Goal: Transaction & Acquisition: Obtain resource

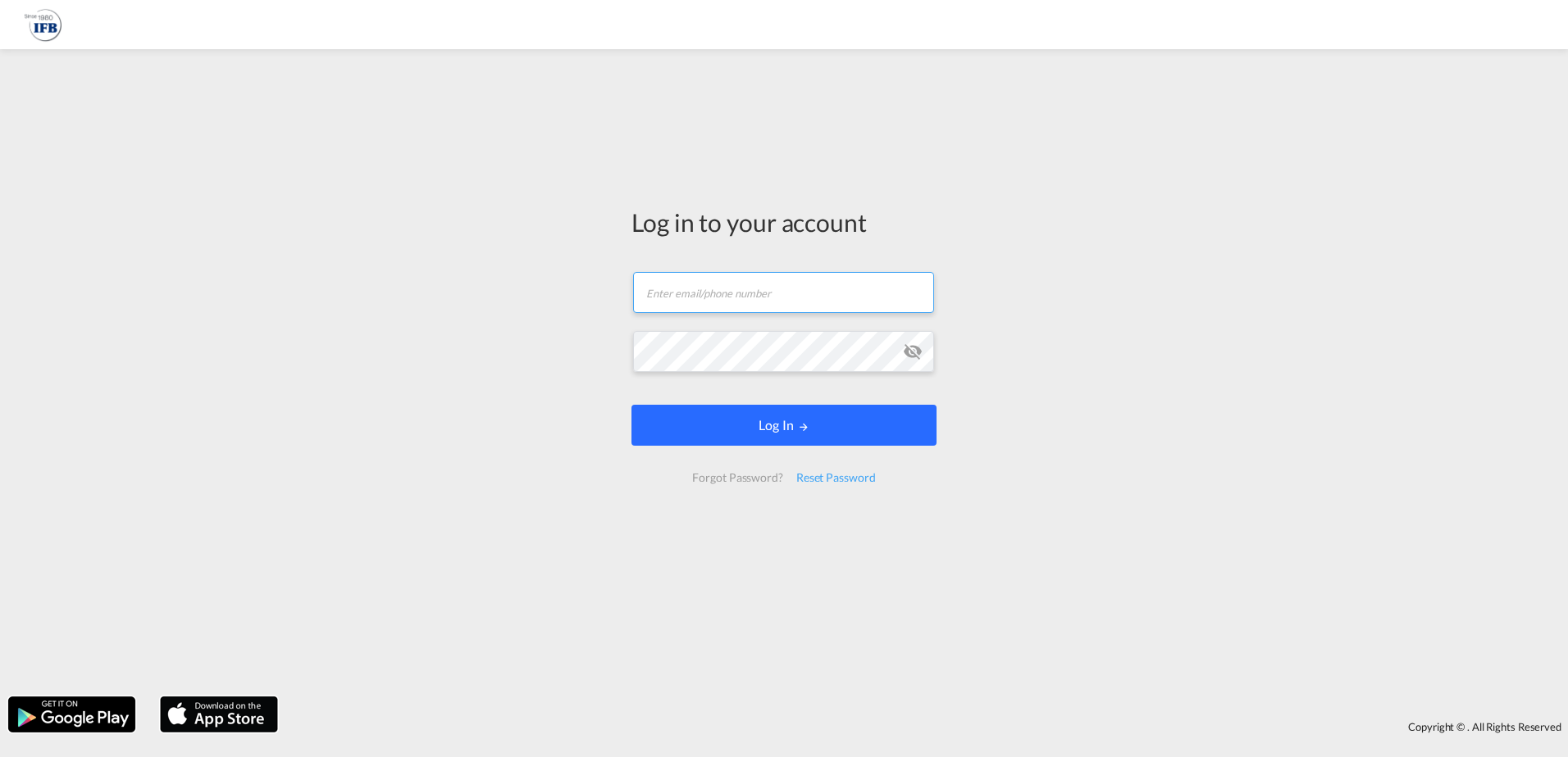
type input "[PERSON_NAME][EMAIL_ADDRESS][DOMAIN_NAME]"
click at [793, 426] on button "Log In" at bounding box center [784, 425] width 305 height 41
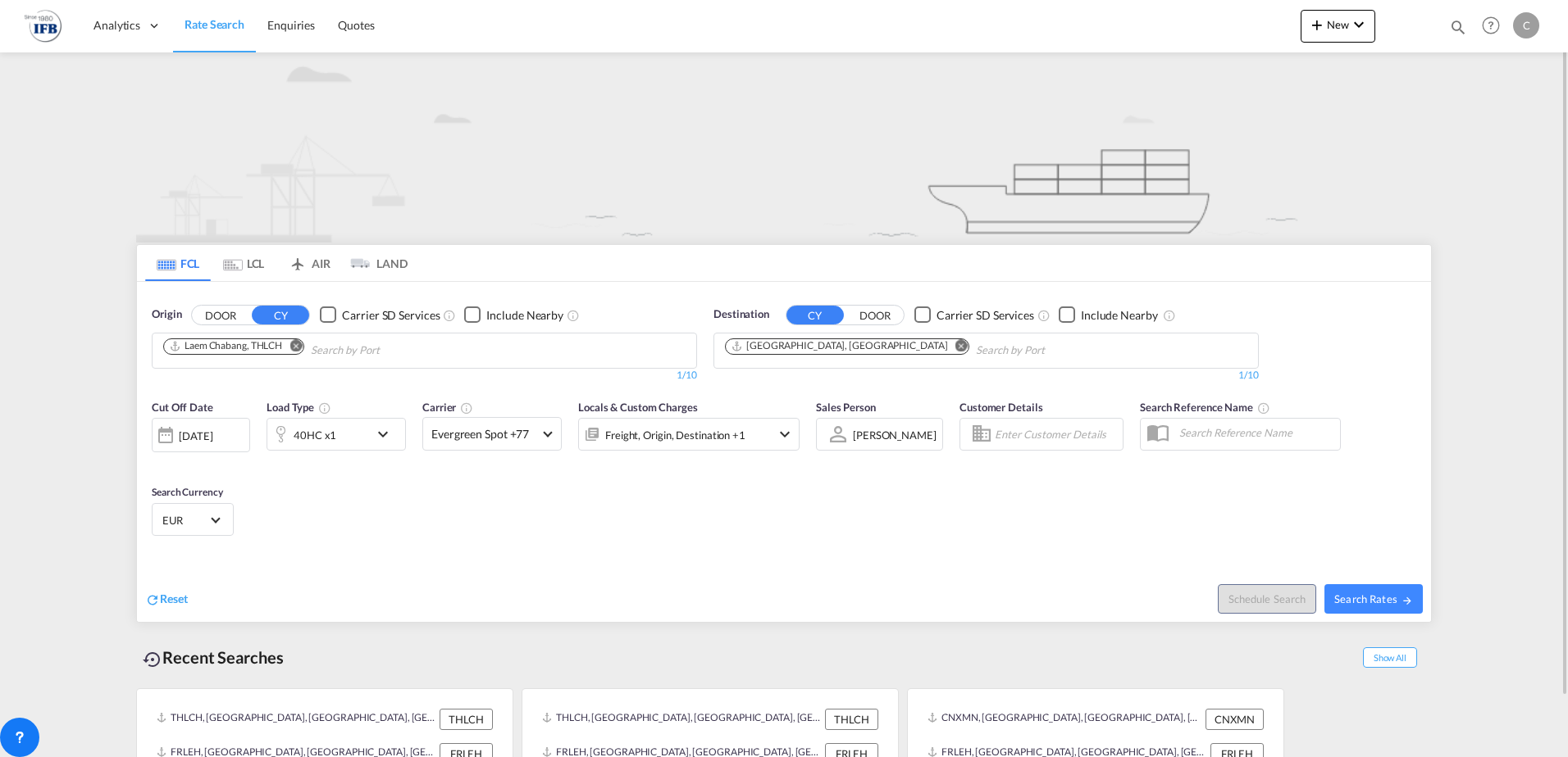
click at [296, 344] on md-icon "Remove" at bounding box center [295, 345] width 12 height 12
type input "MUNDRA"
click at [244, 388] on div "Mundra India INMUN" at bounding box center [290, 388] width 311 height 50
click at [956, 346] on md-icon "Remove" at bounding box center [961, 345] width 12 height 12
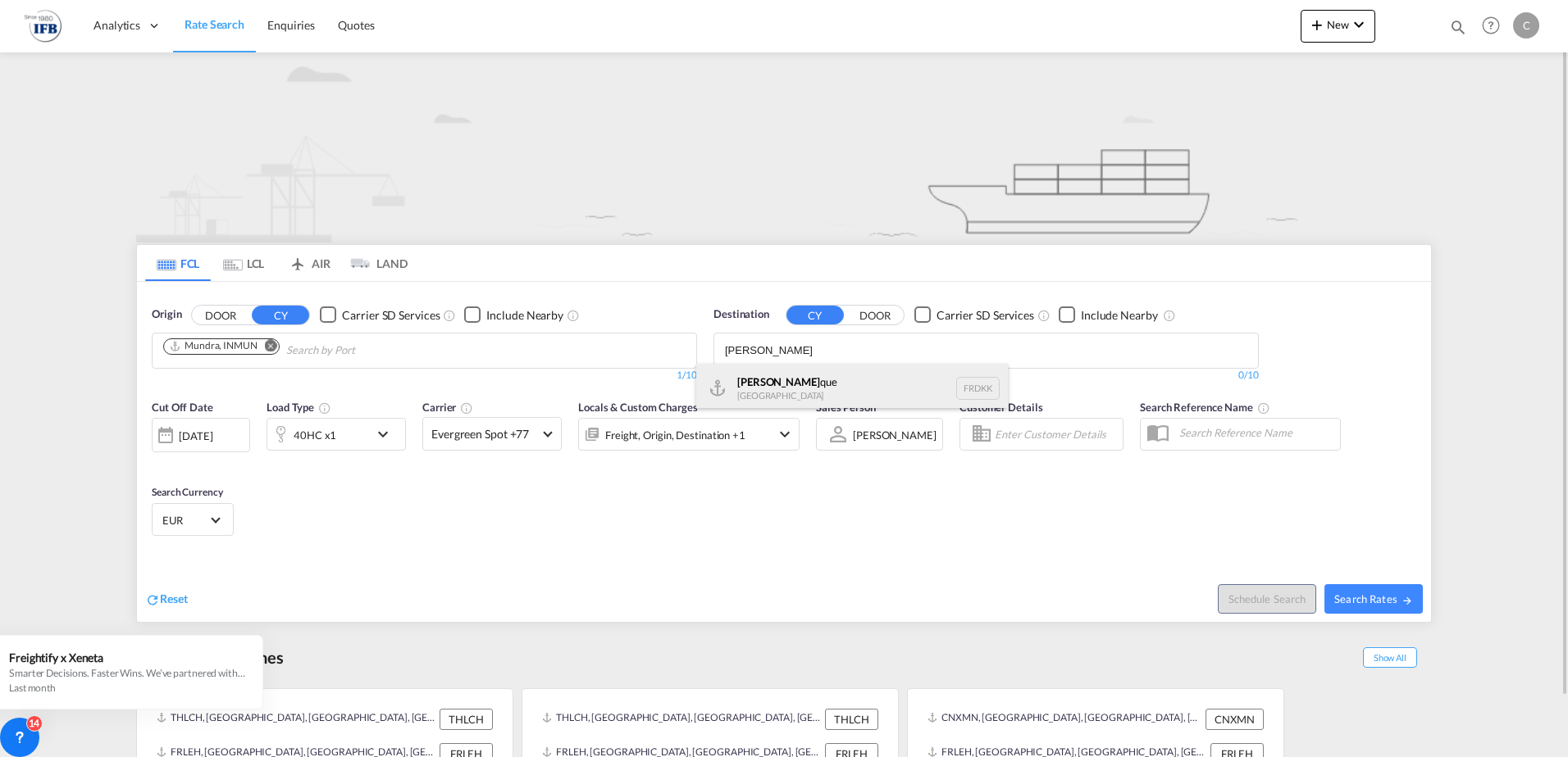
type input "[PERSON_NAME]"
click at [782, 381] on div "[PERSON_NAME] que [GEOGRAPHIC_DATA] FRDKK" at bounding box center [852, 388] width 311 height 50
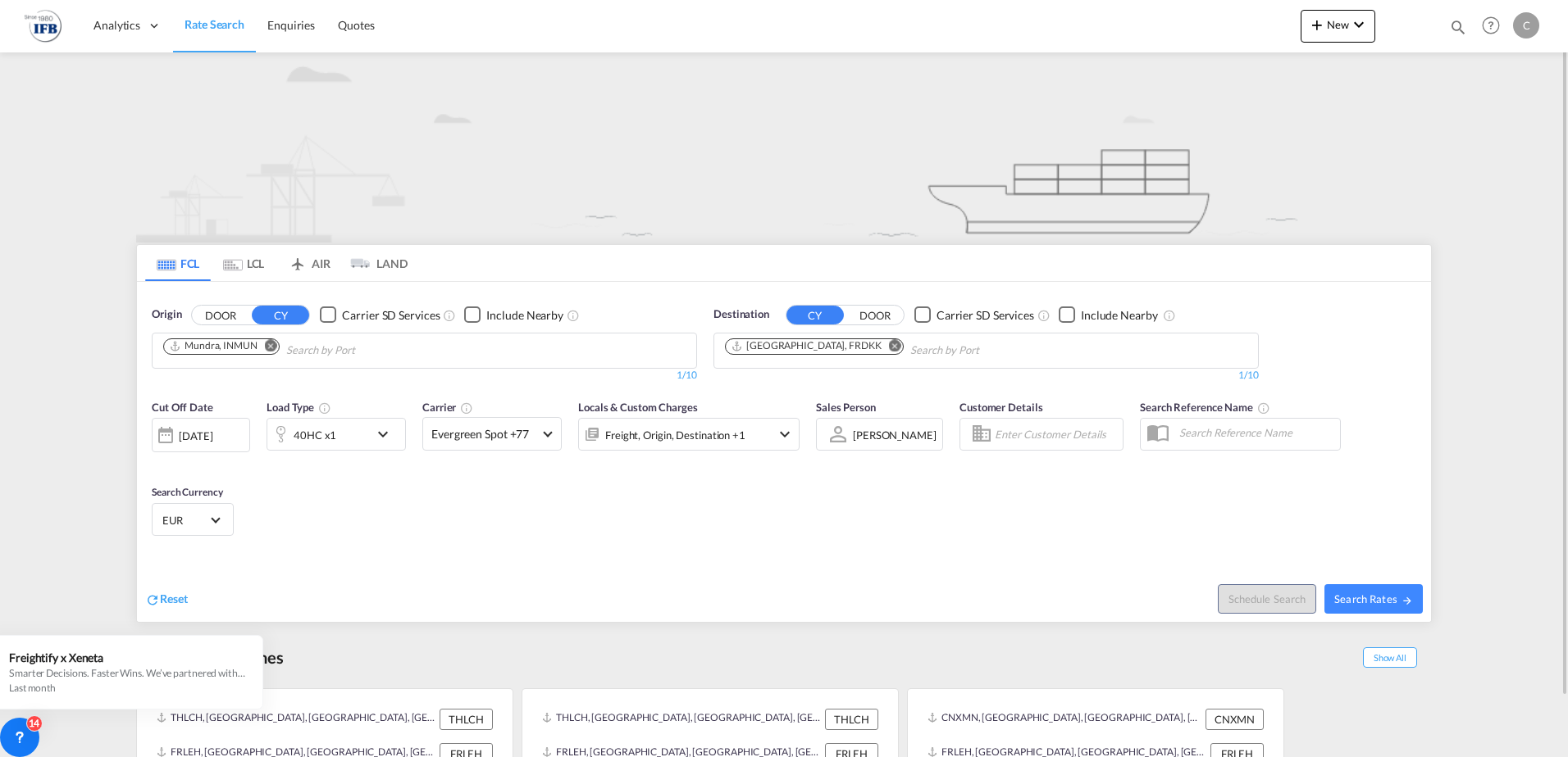
click at [212, 436] on div "[DATE]" at bounding box center [195, 436] width 34 height 15
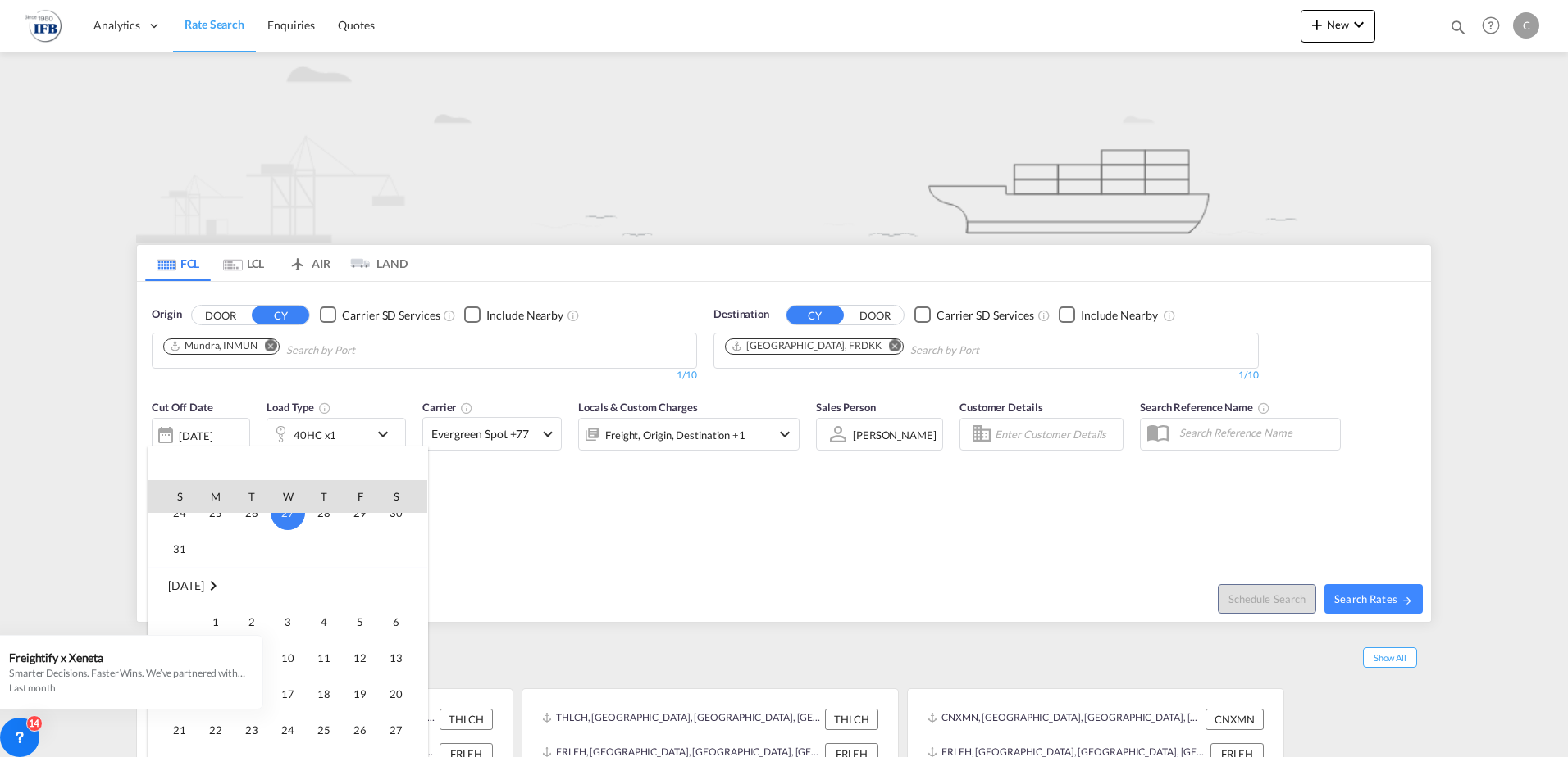
scroll to position [816, 0]
click at [286, 622] on span "3" at bounding box center [287, 621] width 33 height 33
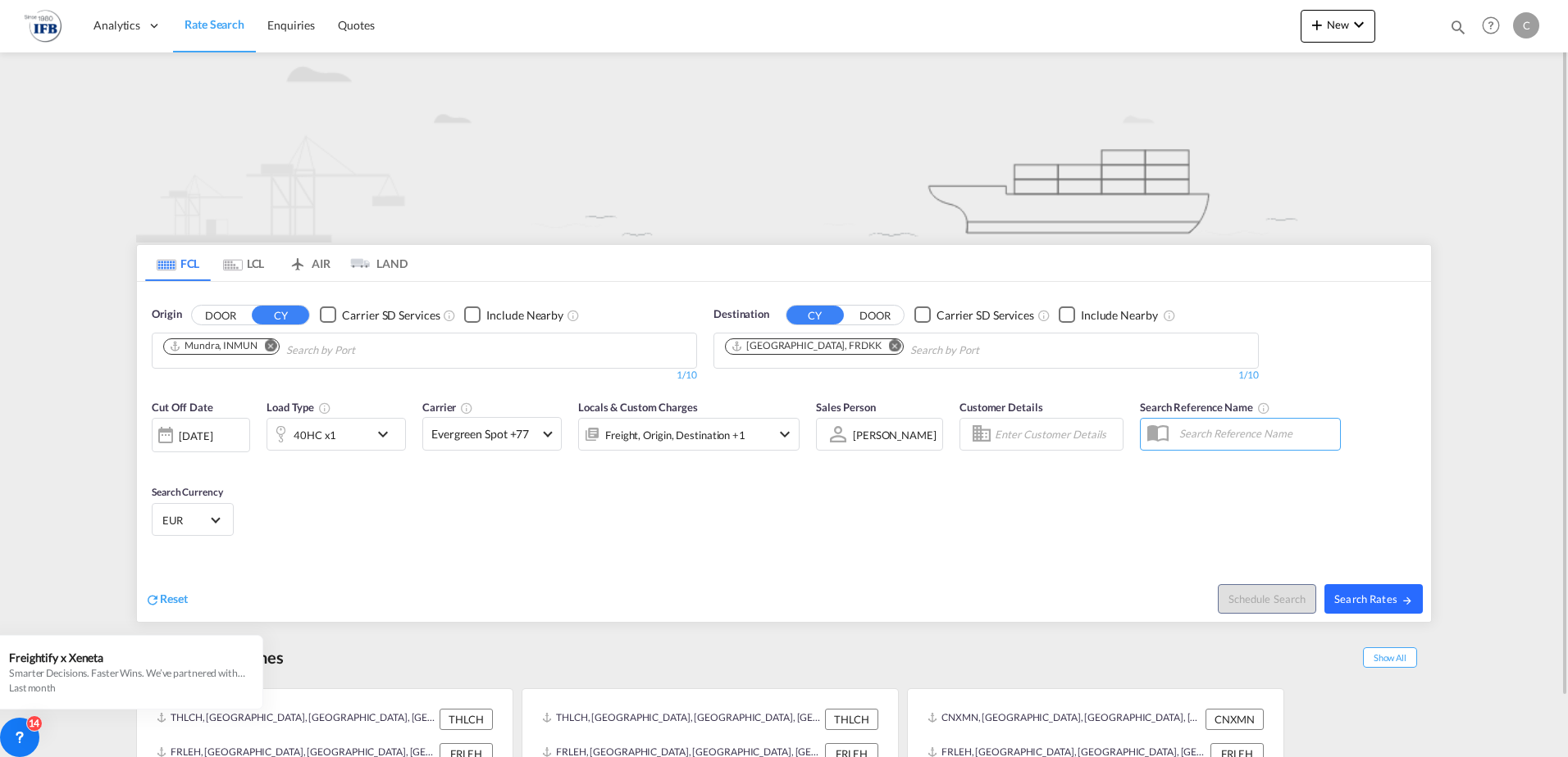
click at [1390, 599] on span "Search Rates" at bounding box center [1374, 599] width 79 height 13
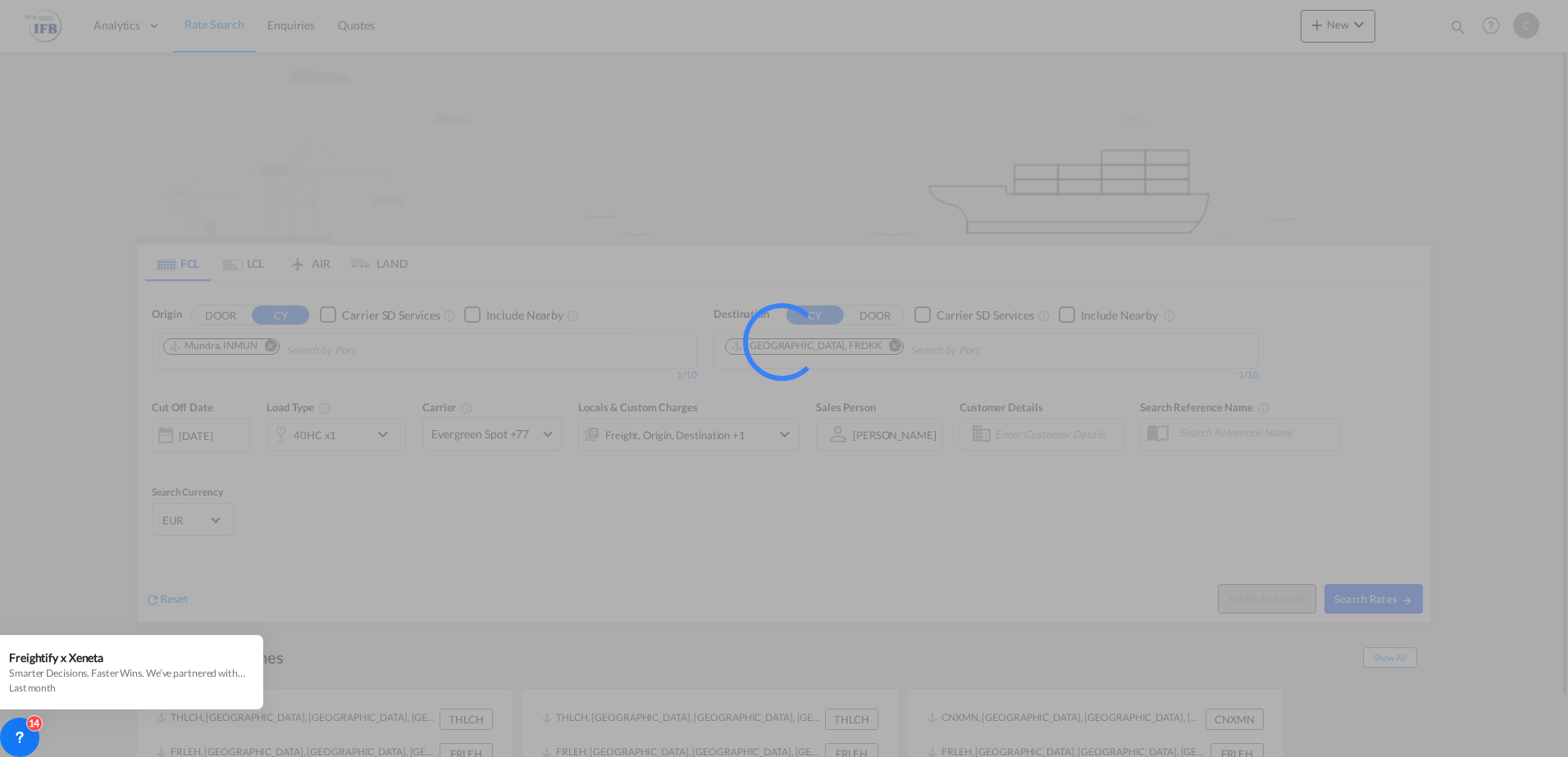
type input "INMUN to FRDKK / [DATE]"
